Goal: Navigation & Orientation: Find specific page/section

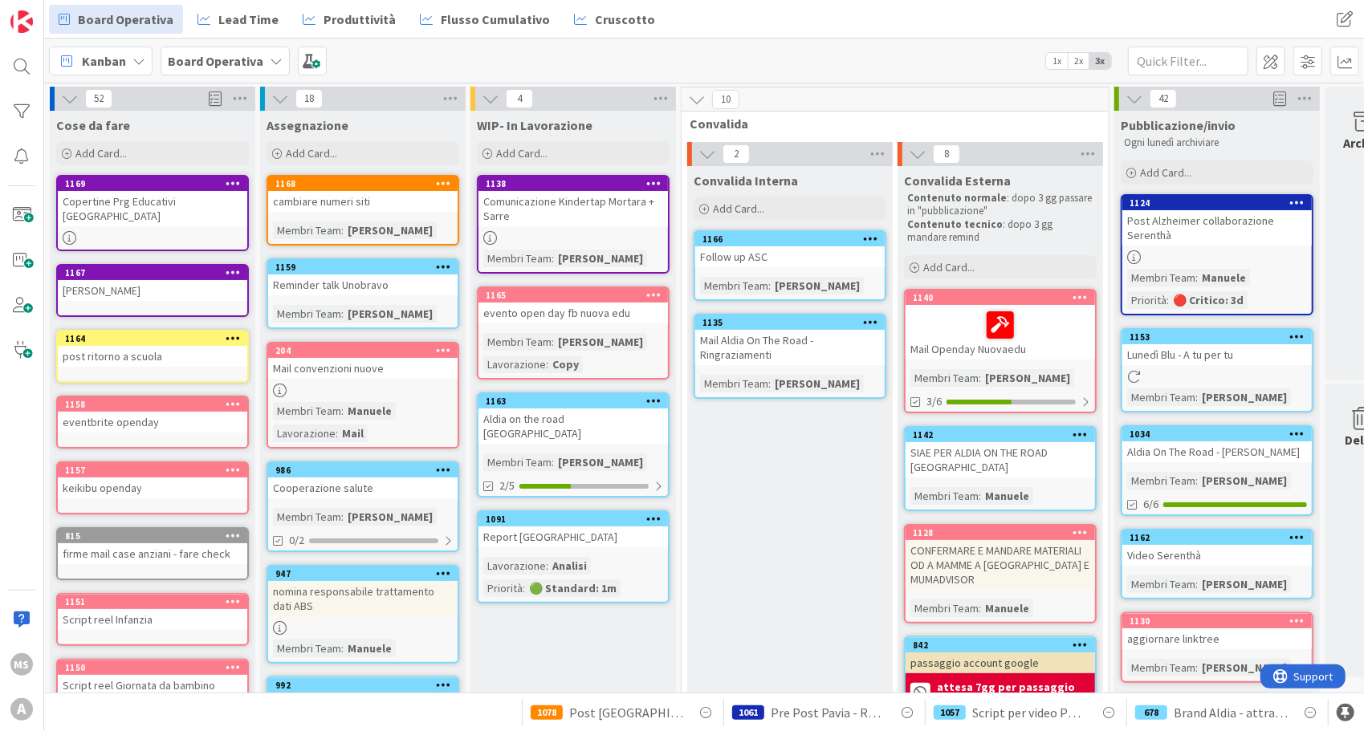
drag, startPoint x: 0, startPoint y: 0, endPoint x: 127, endPoint y: 52, distance: 137.2
click at [127, 52] on div "Kanban" at bounding box center [101, 61] width 104 height 29
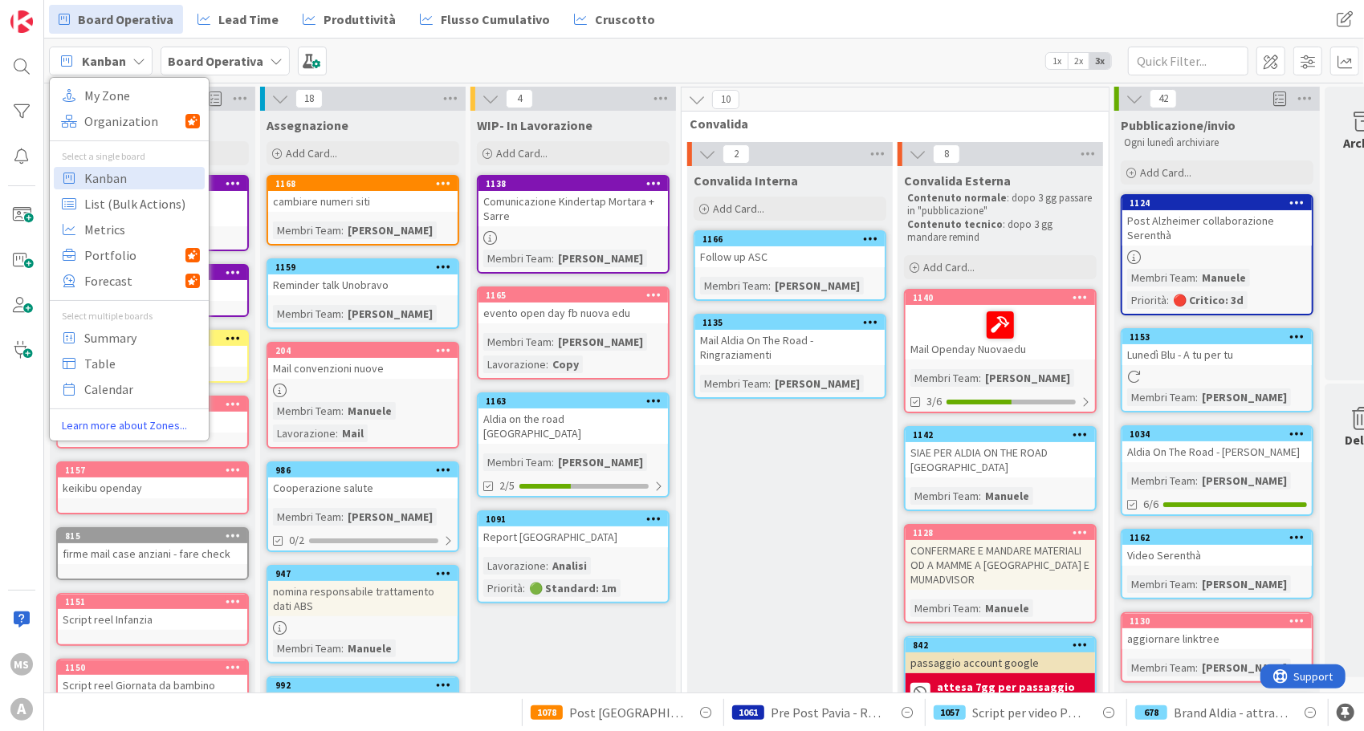
click at [186, 58] on b "Board Operativa" at bounding box center [216, 61] width 96 height 16
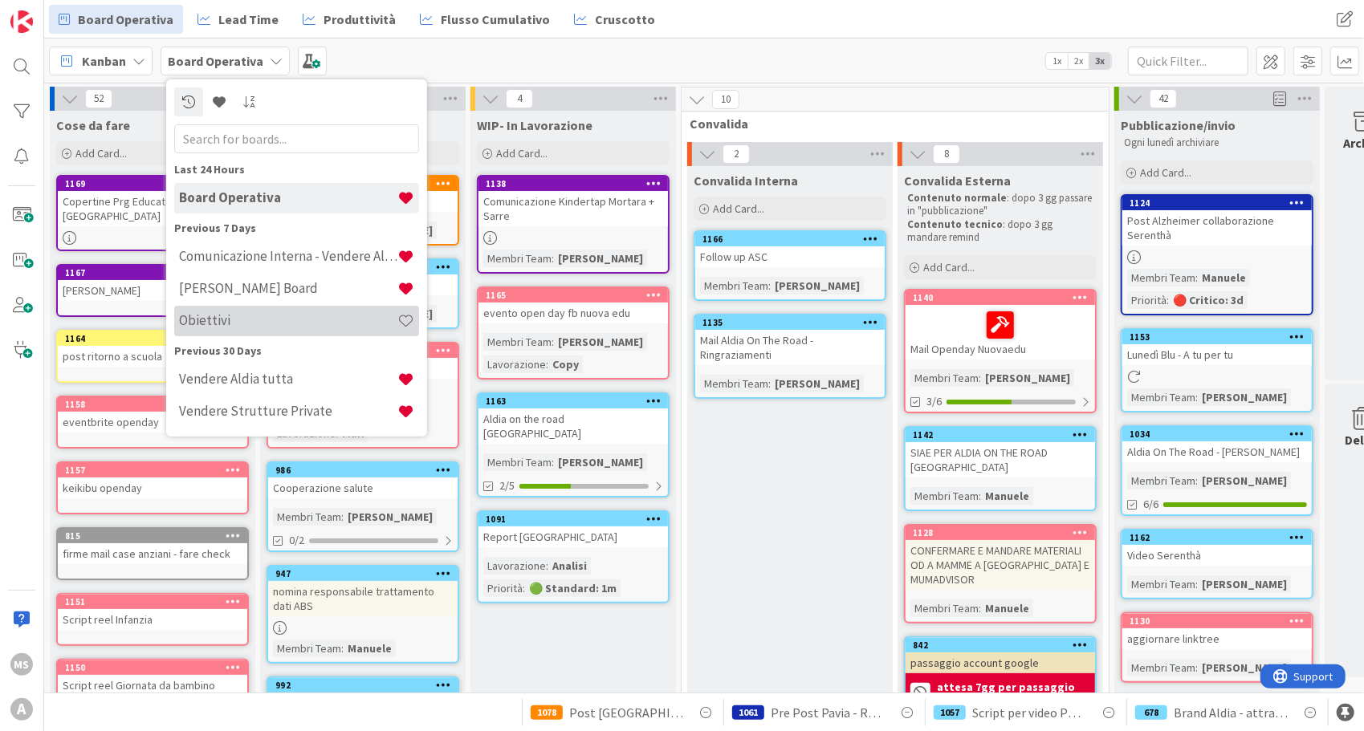
click at [269, 308] on div "Obiettivi" at bounding box center [296, 321] width 245 height 31
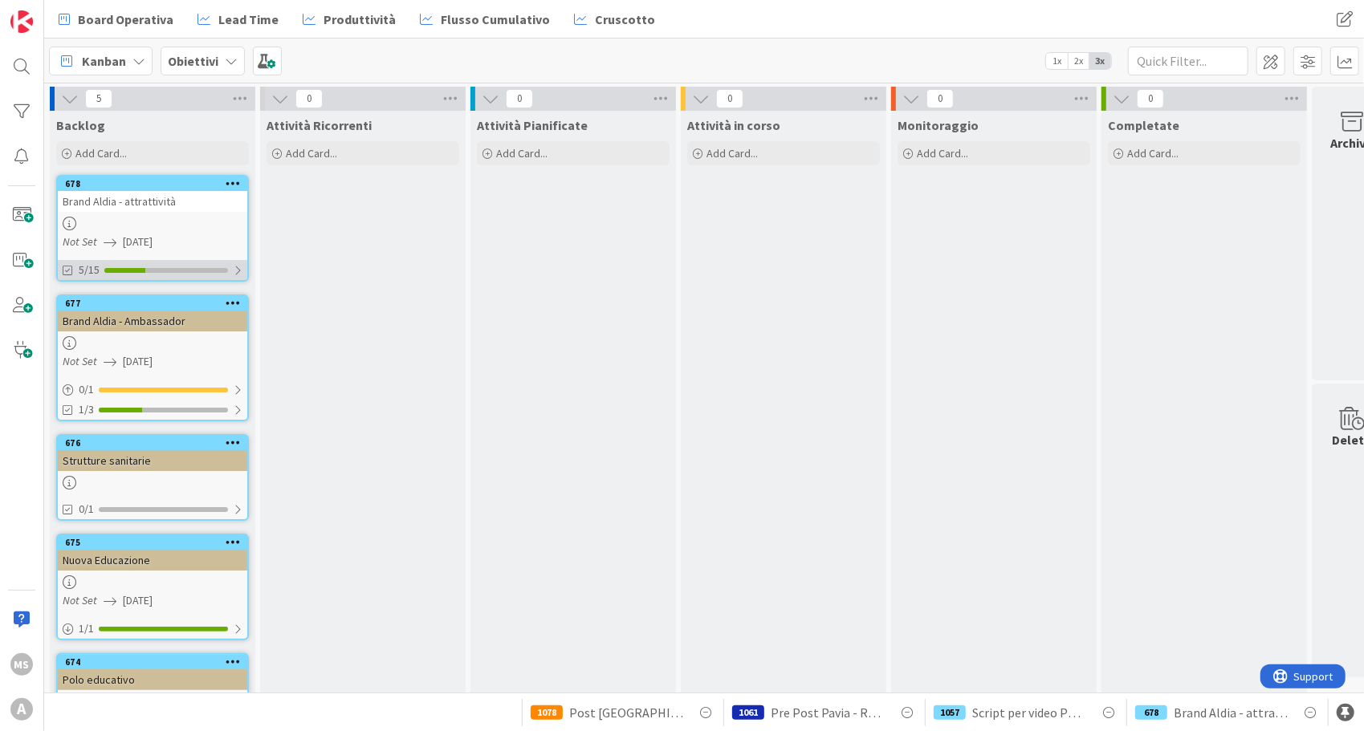
click at [226, 264] on div "5/15" at bounding box center [152, 270] width 189 height 20
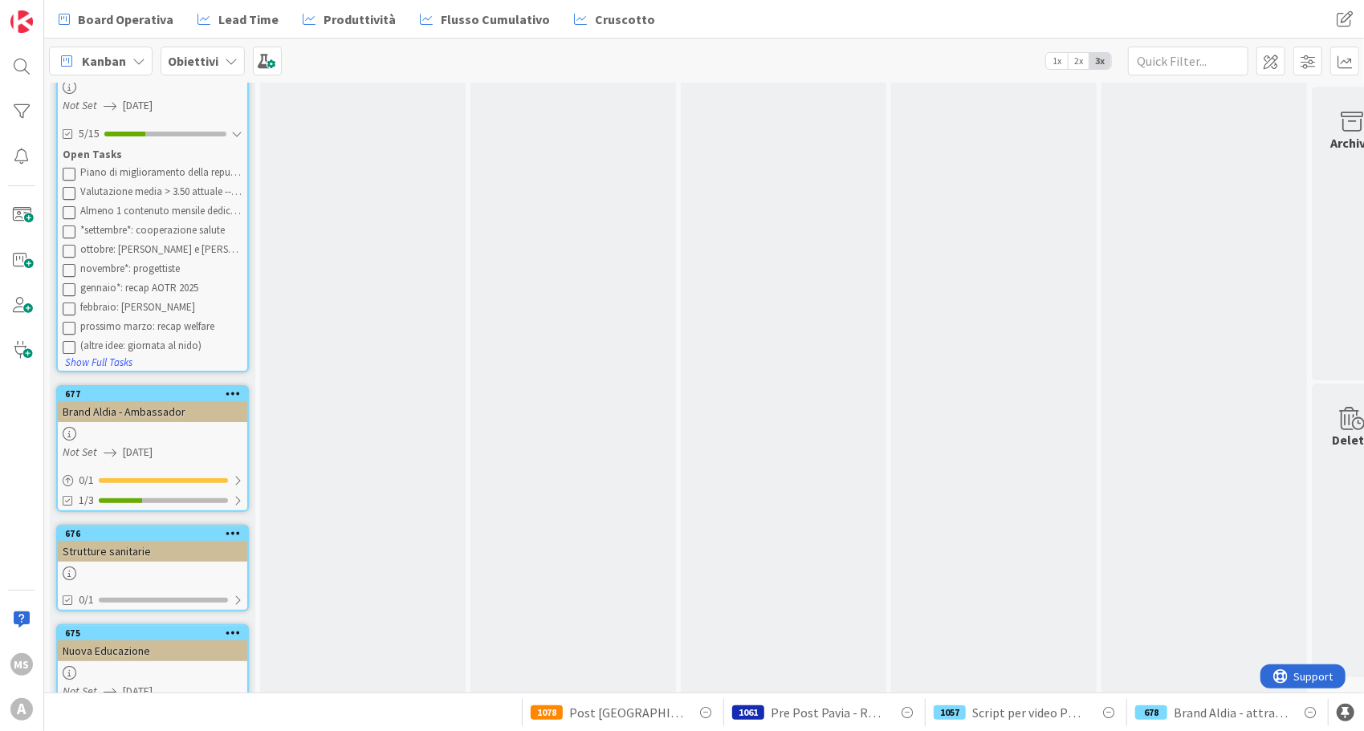
scroll to position [177, 0]
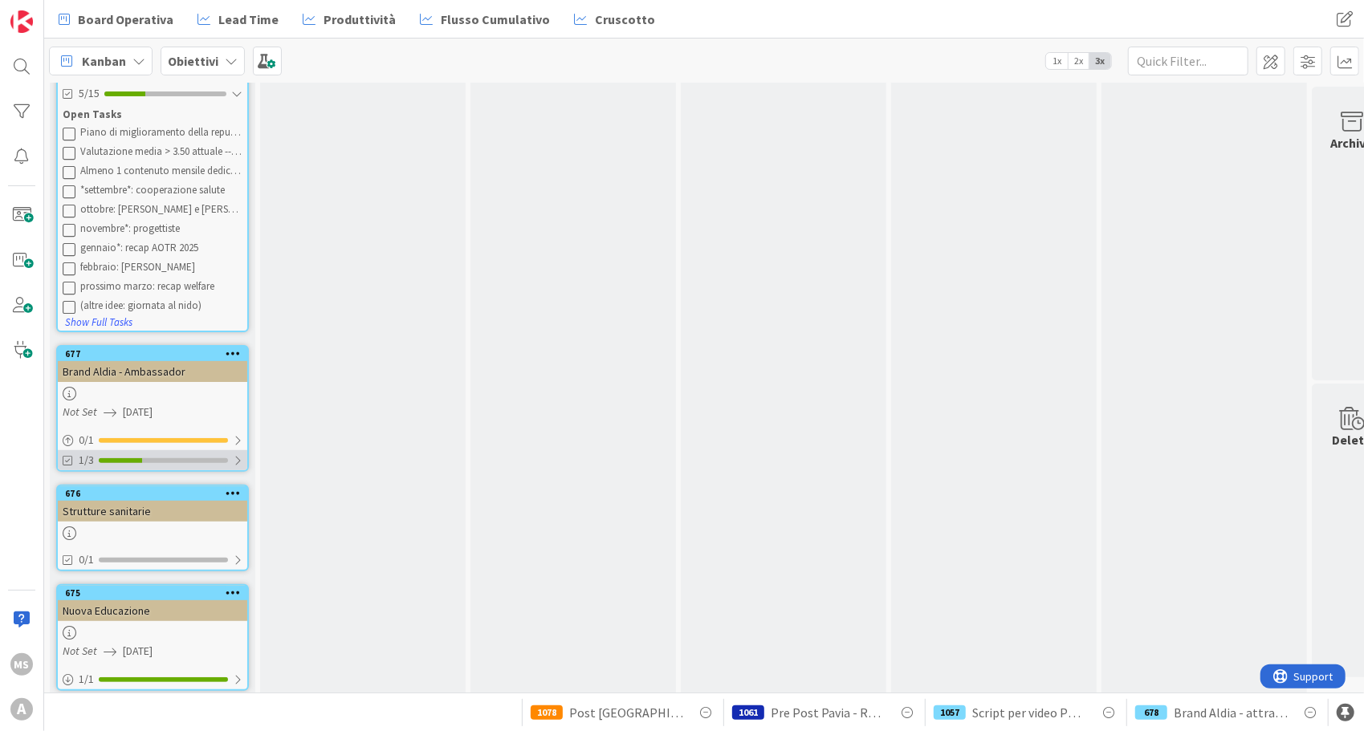
click at [202, 456] on div "1/3" at bounding box center [152, 460] width 189 height 20
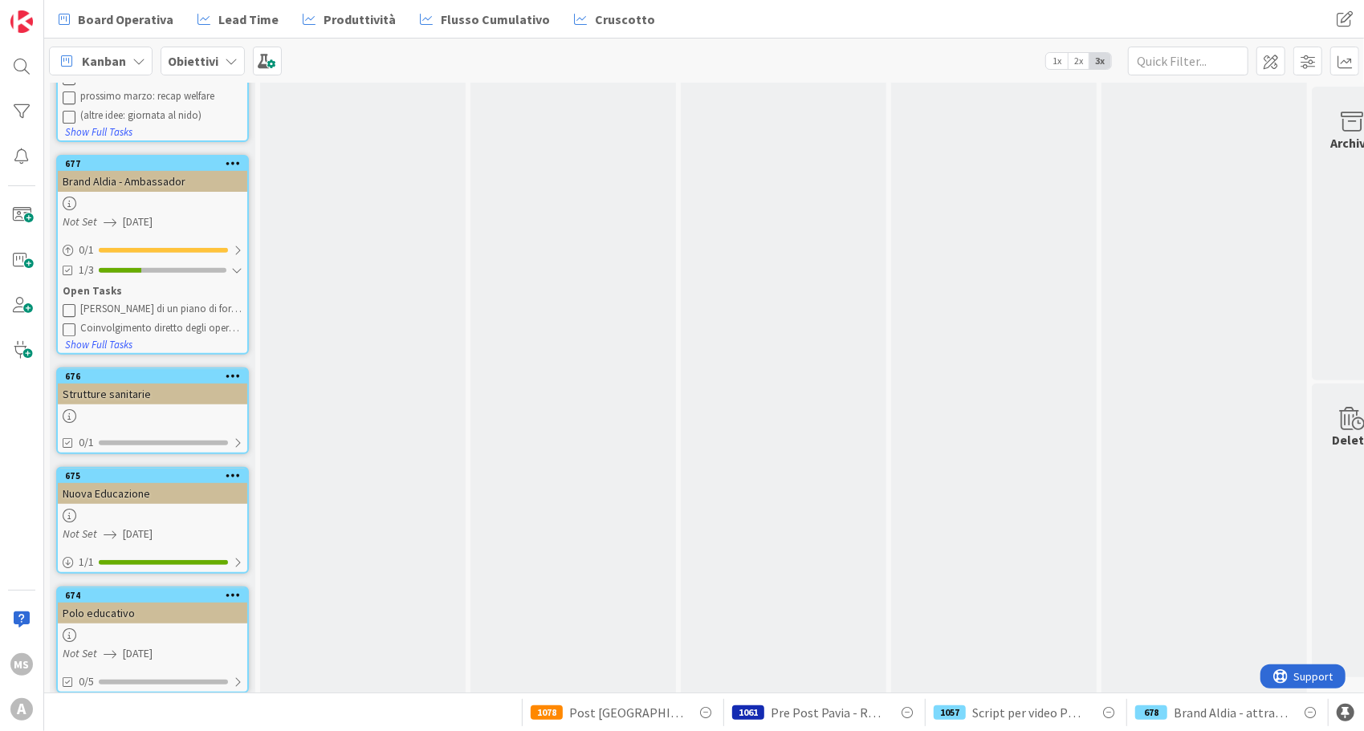
scroll to position [399, 0]
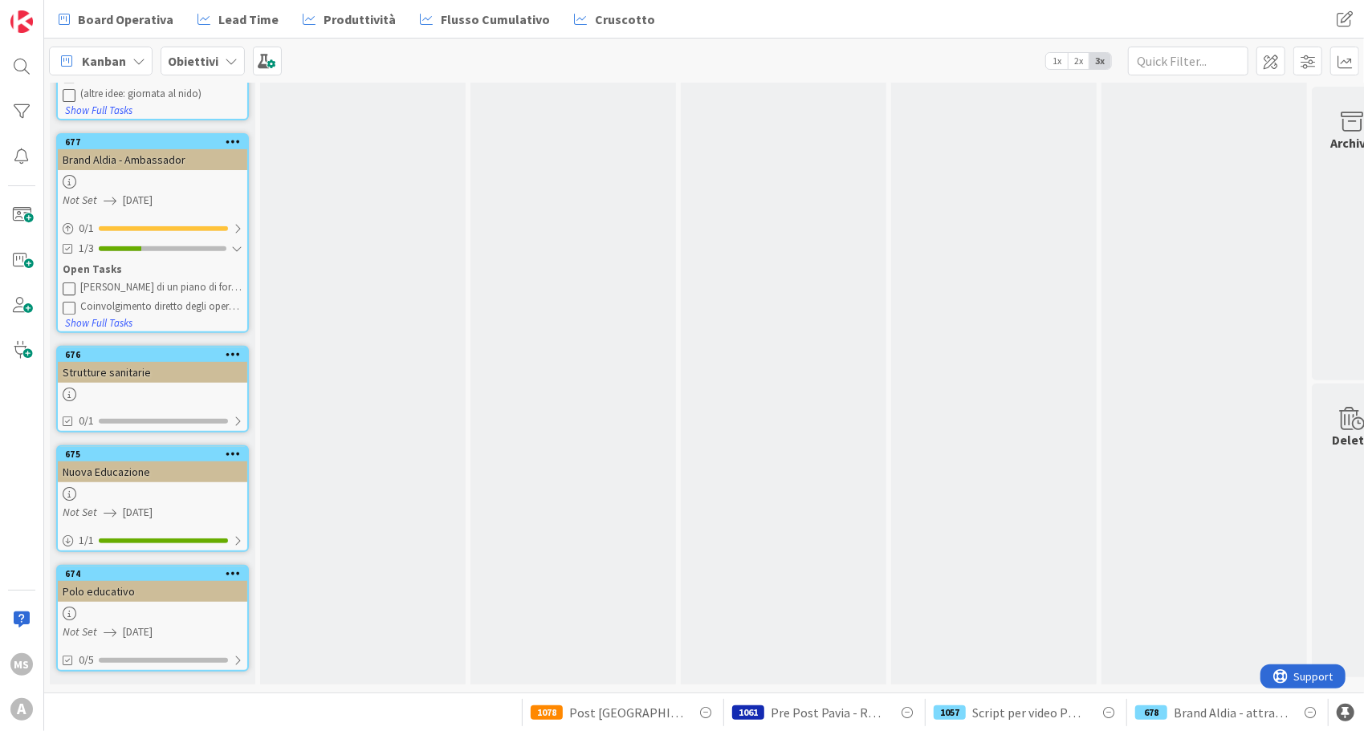
click at [792, 315] on div "Attività in corso Add Card..." at bounding box center [784, 203] width 206 height 963
click at [162, 656] on div "0/5" at bounding box center [152, 660] width 189 height 20
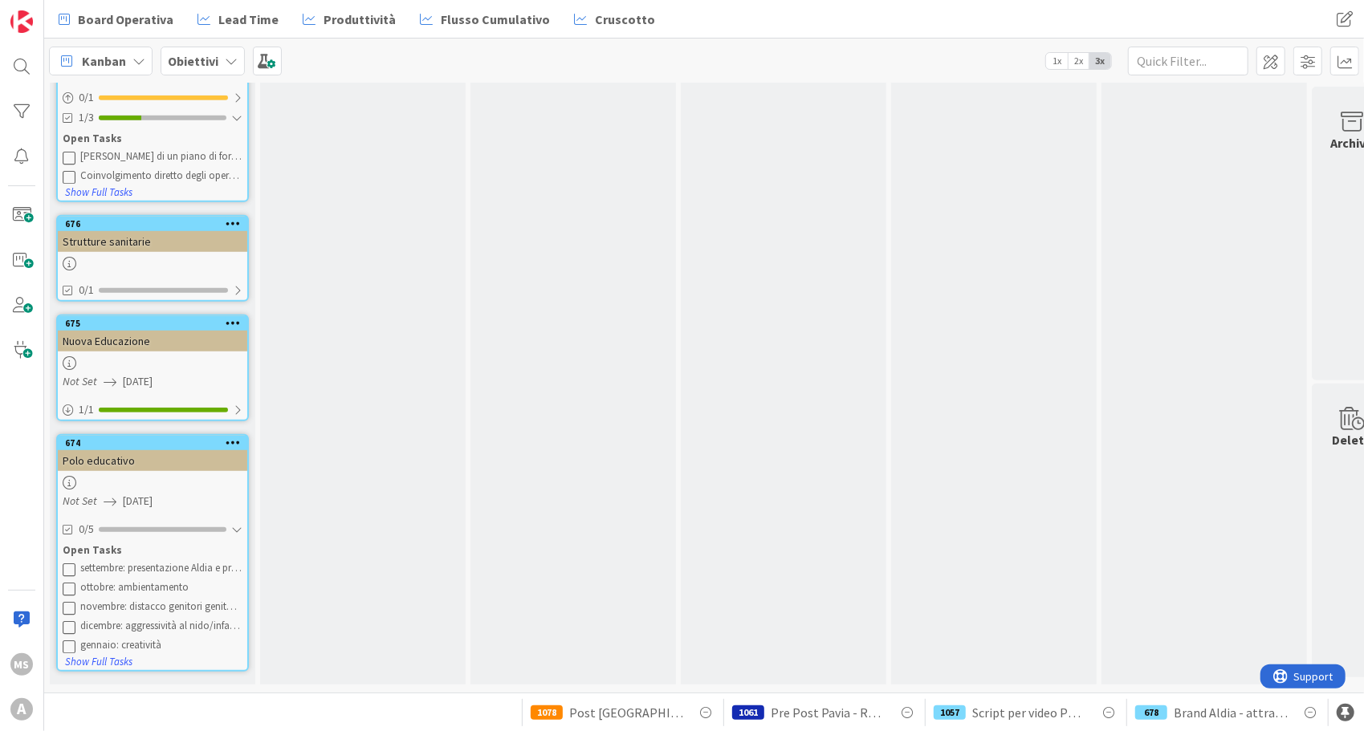
scroll to position [0, 0]
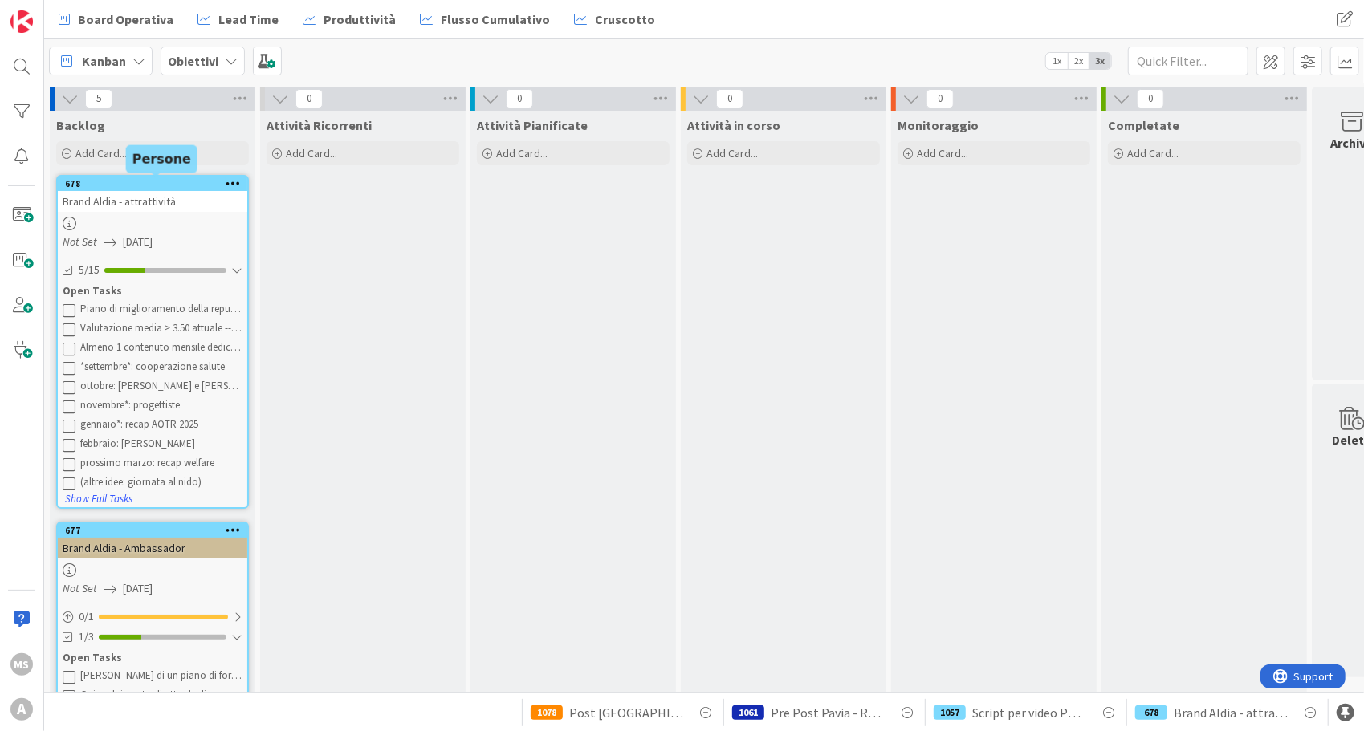
click at [141, 183] on div "678" at bounding box center [156, 183] width 182 height 11
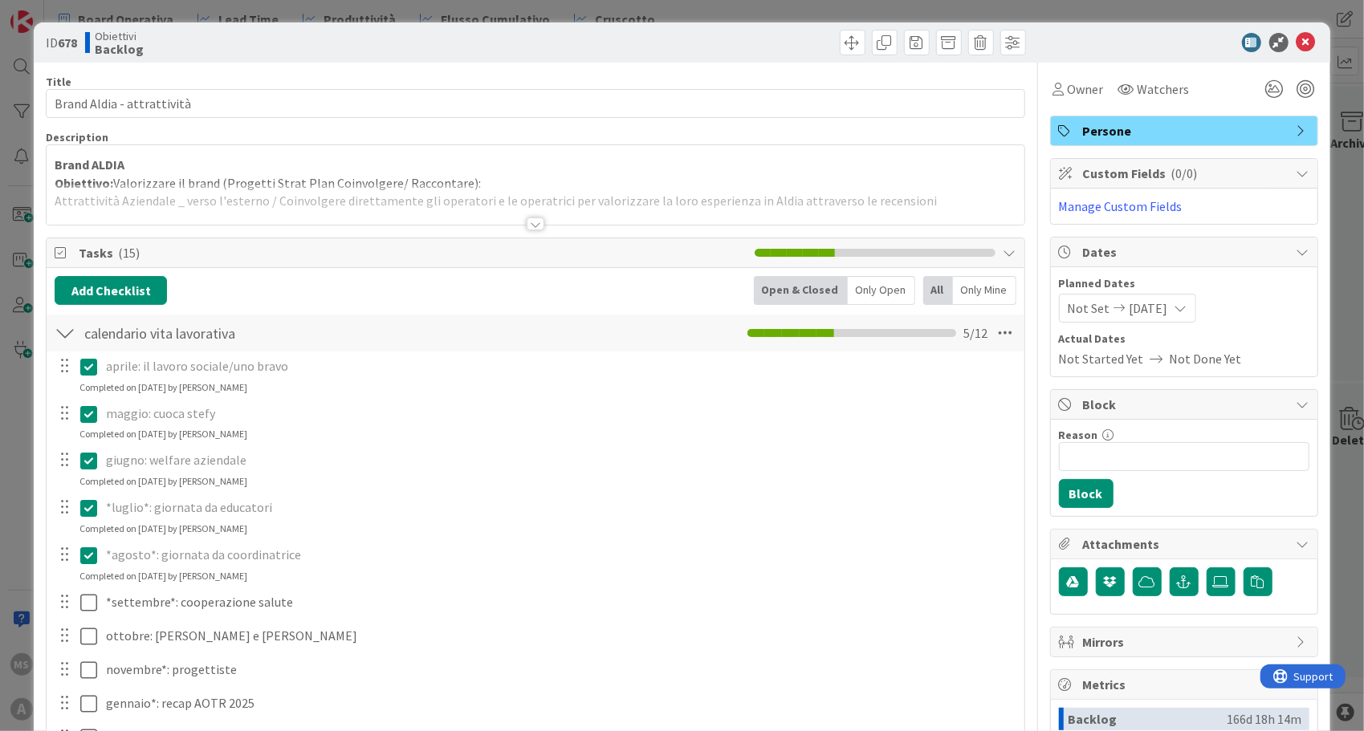
click at [527, 220] on div at bounding box center [536, 224] width 18 height 13
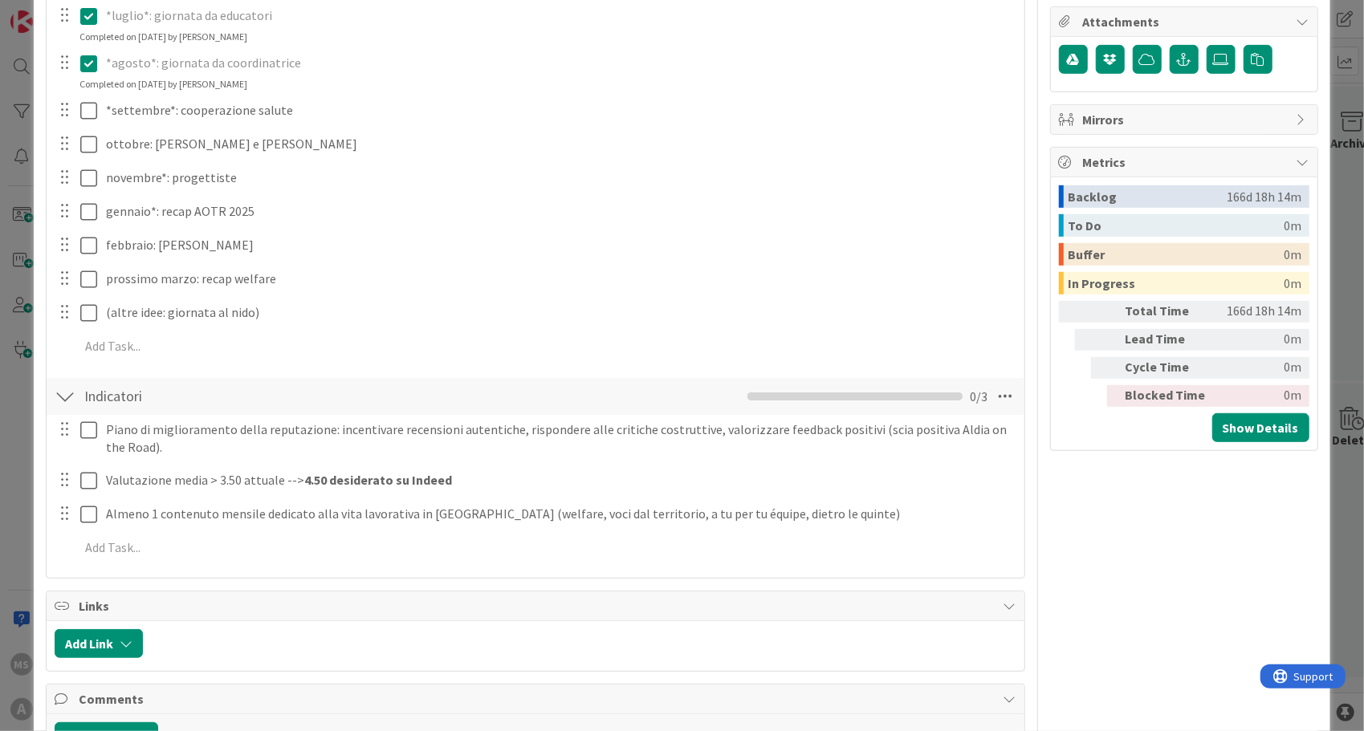
scroll to position [522, 0]
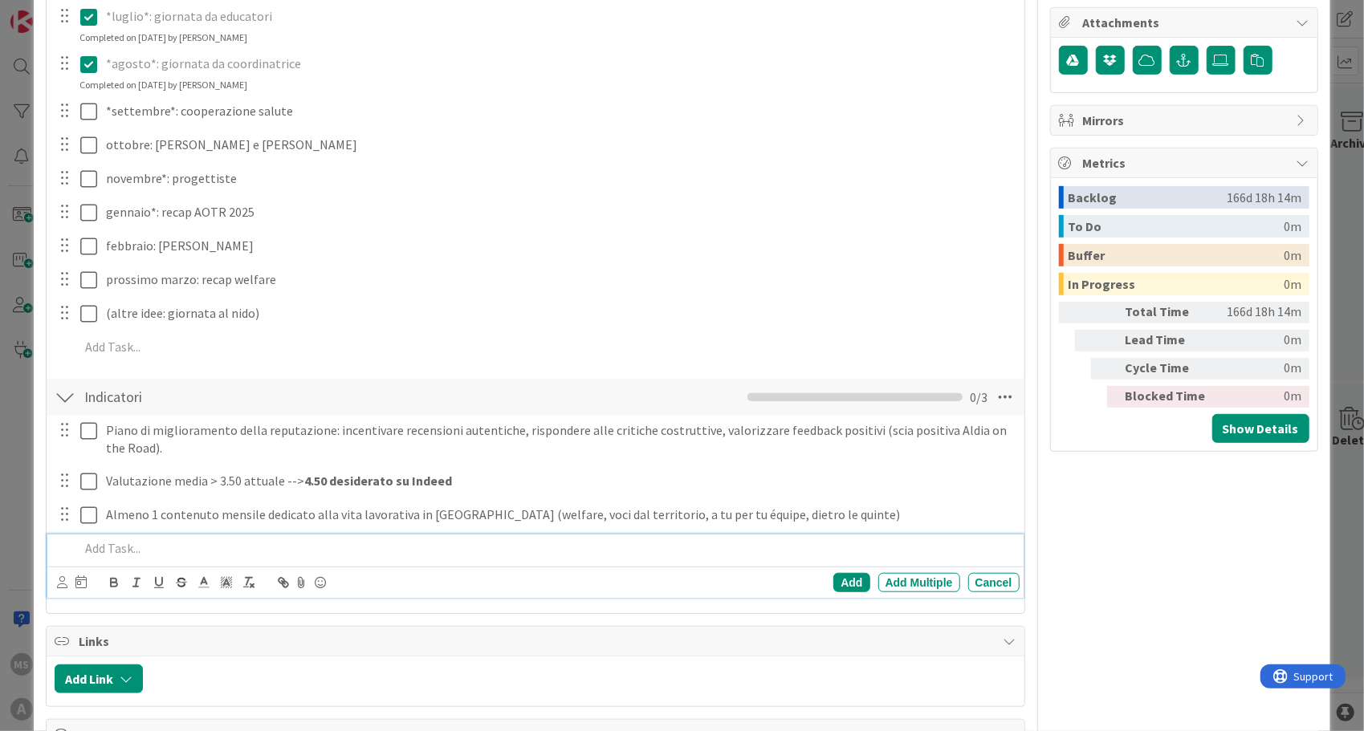
click at [437, 546] on p at bounding box center [545, 549] width 933 height 18
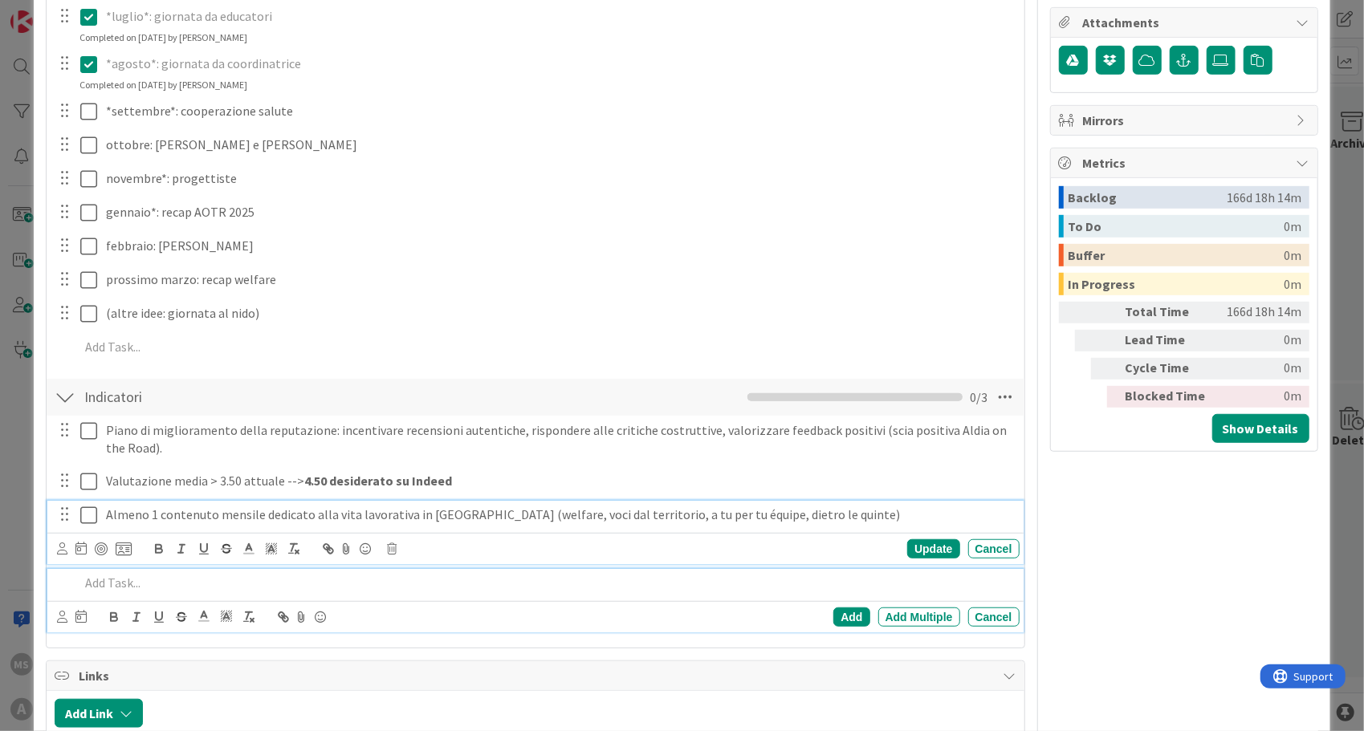
click at [456, 516] on p "Almeno 1 contenuto mensile dedicato alla vita lavorativa in [GEOGRAPHIC_DATA] (…" at bounding box center [559, 515] width 907 height 18
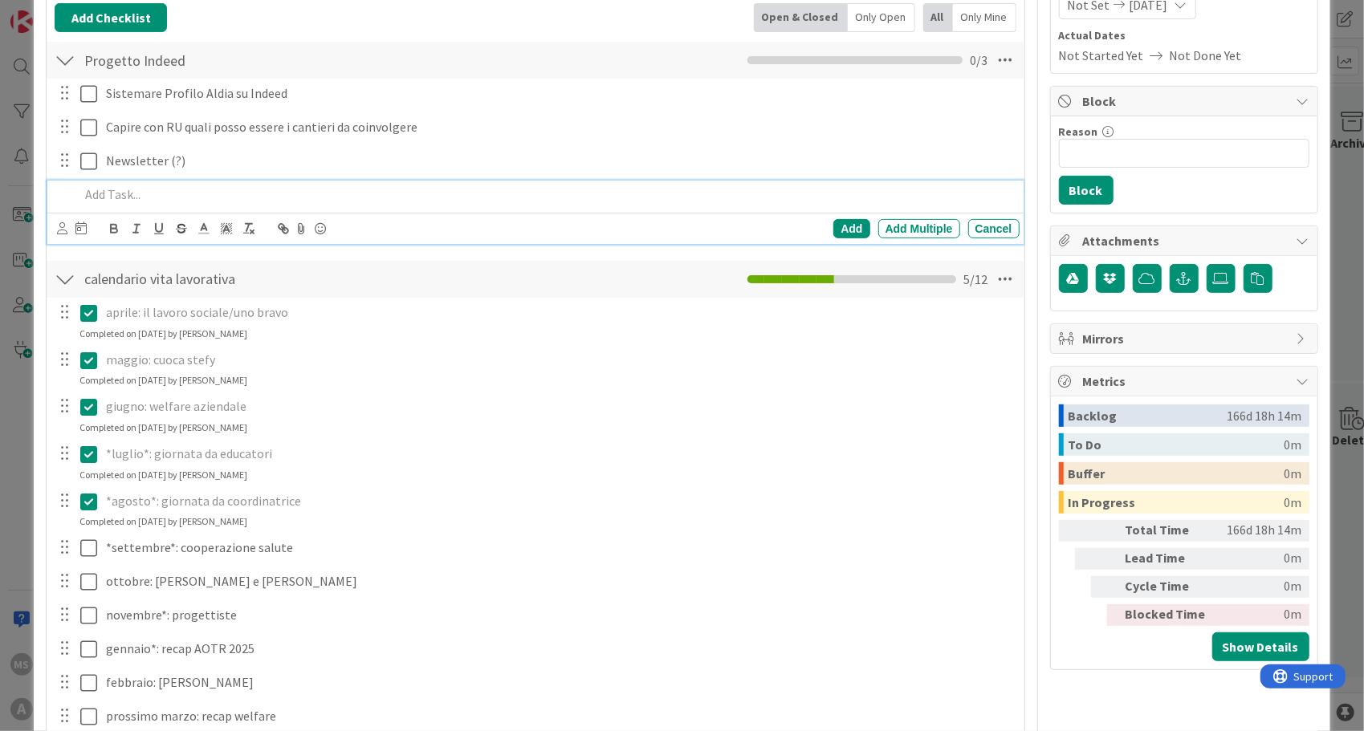
scroll to position [303, 0]
